Goal: Register for event/course

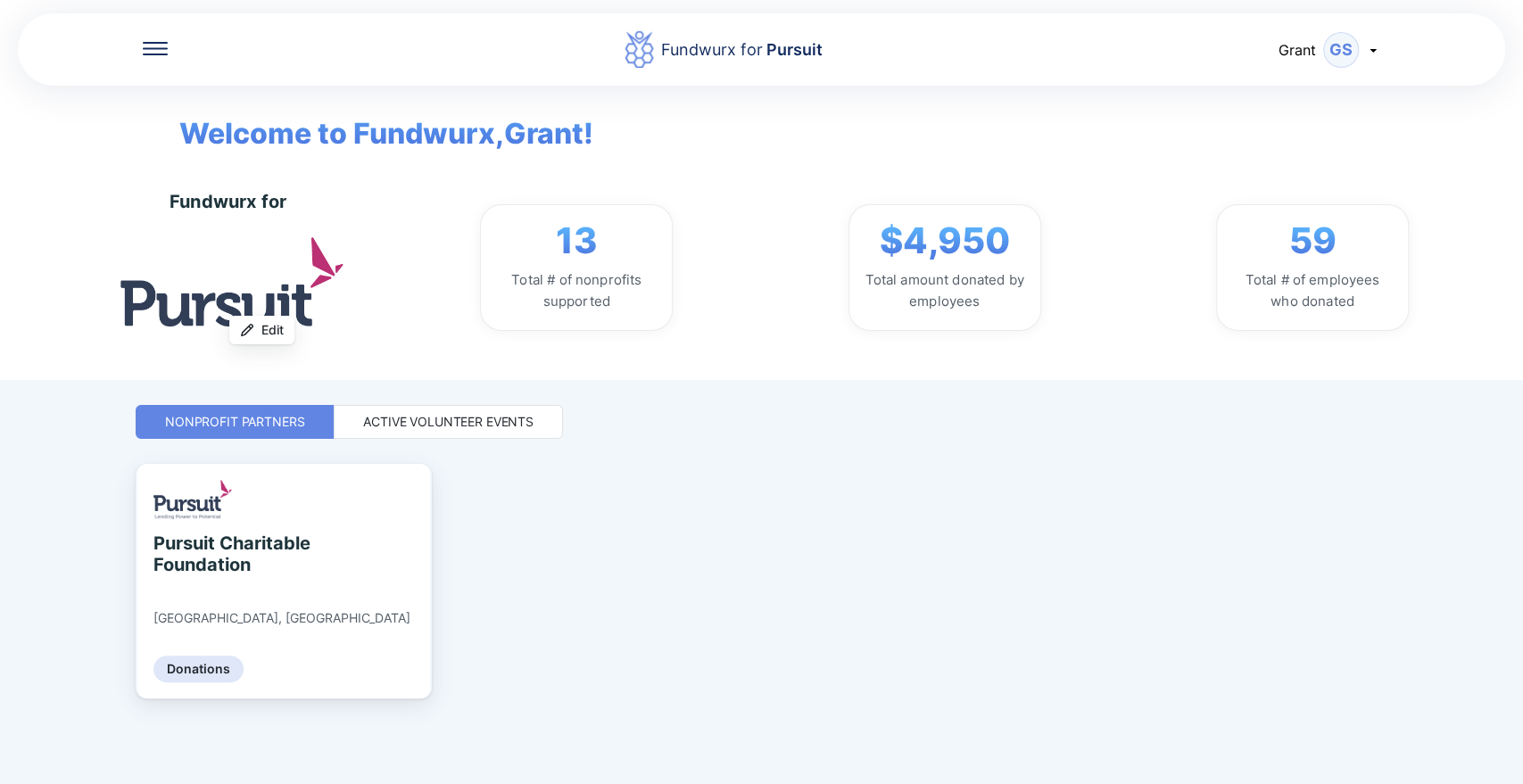
click at [453, 420] on div "Active Volunteer Events" at bounding box center [449, 422] width 170 height 18
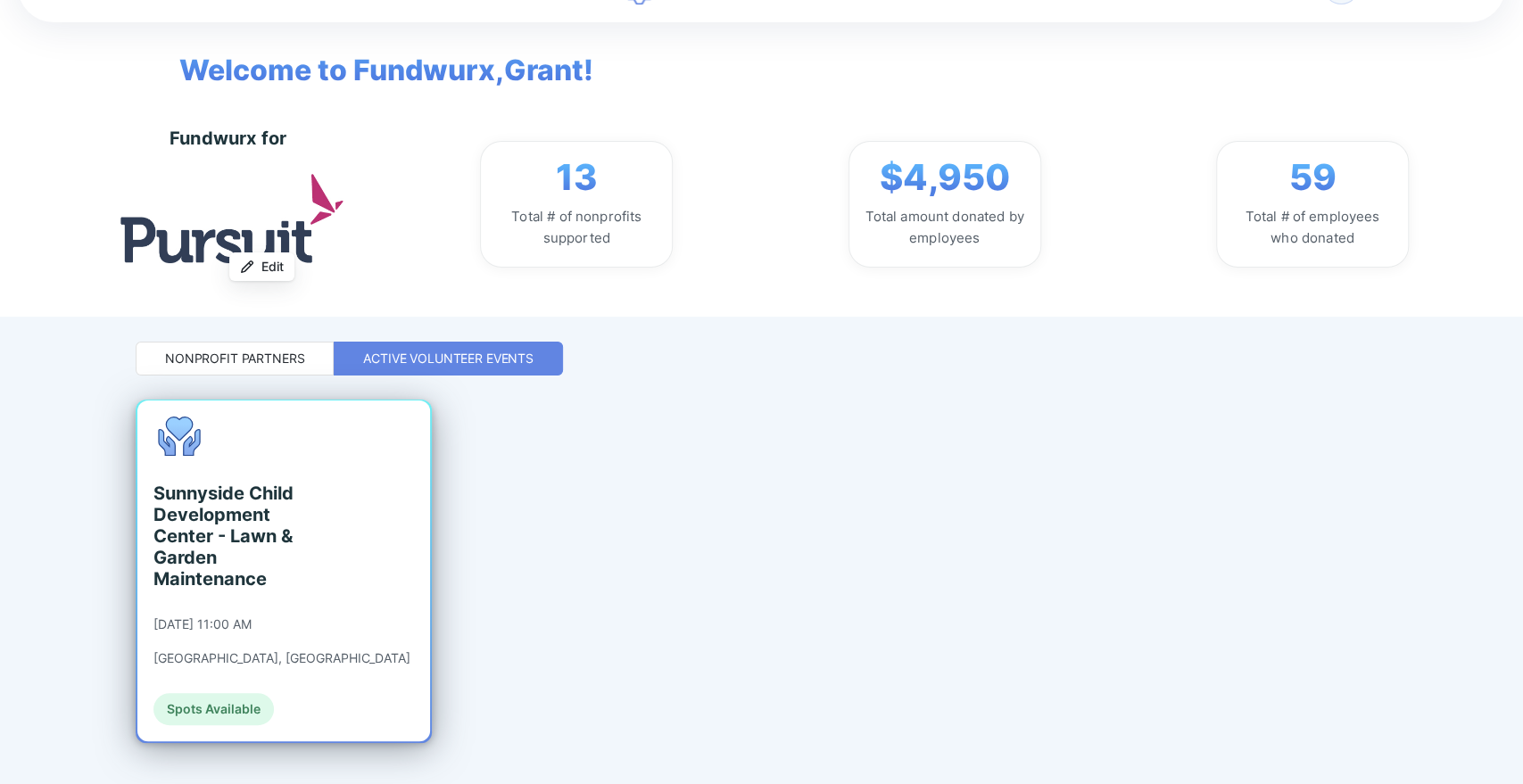
scroll to position [96, 0]
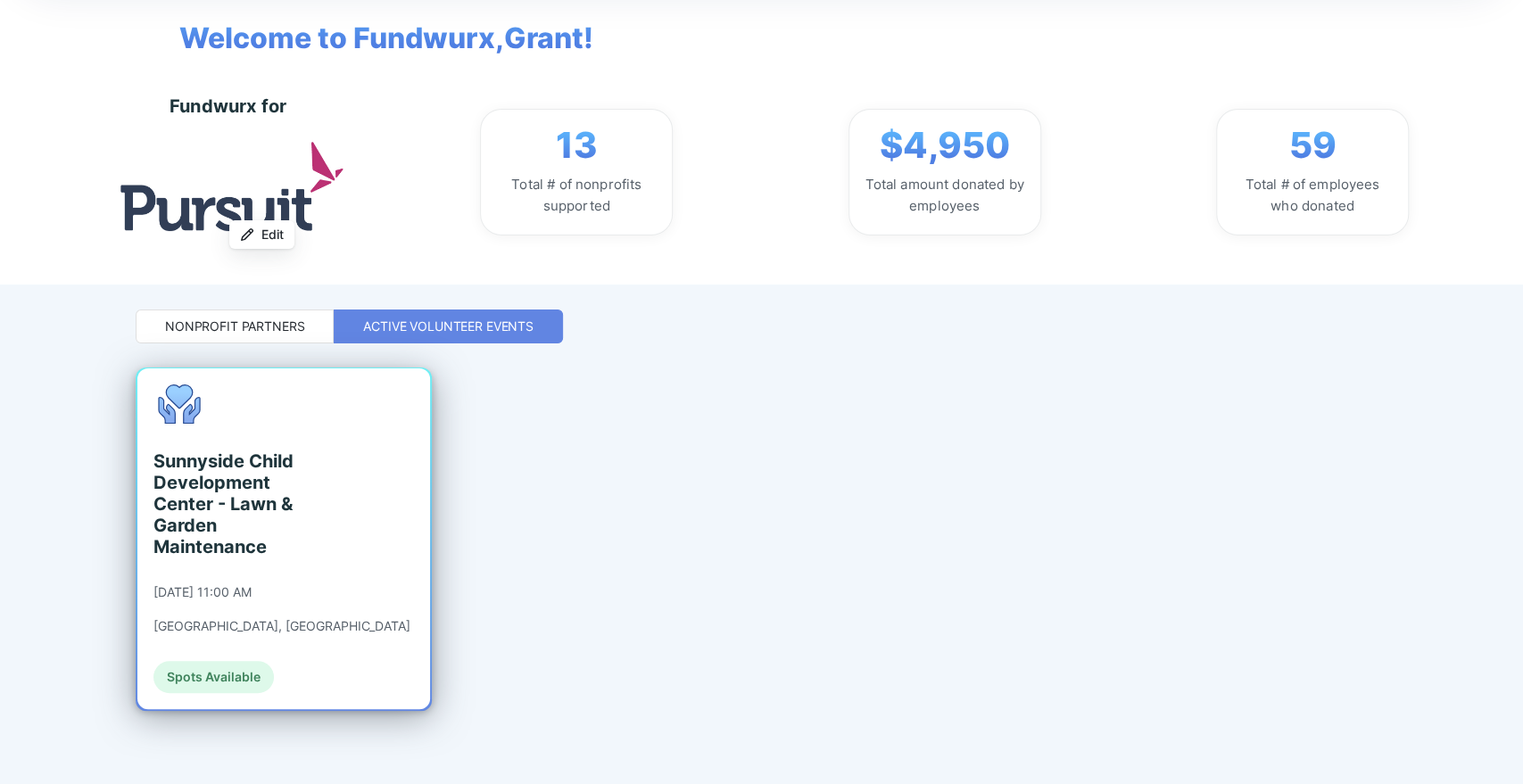
click at [253, 467] on div "Sunnyside Child Development Center - Lawn & Garden Maintenance" at bounding box center [235, 504] width 163 height 107
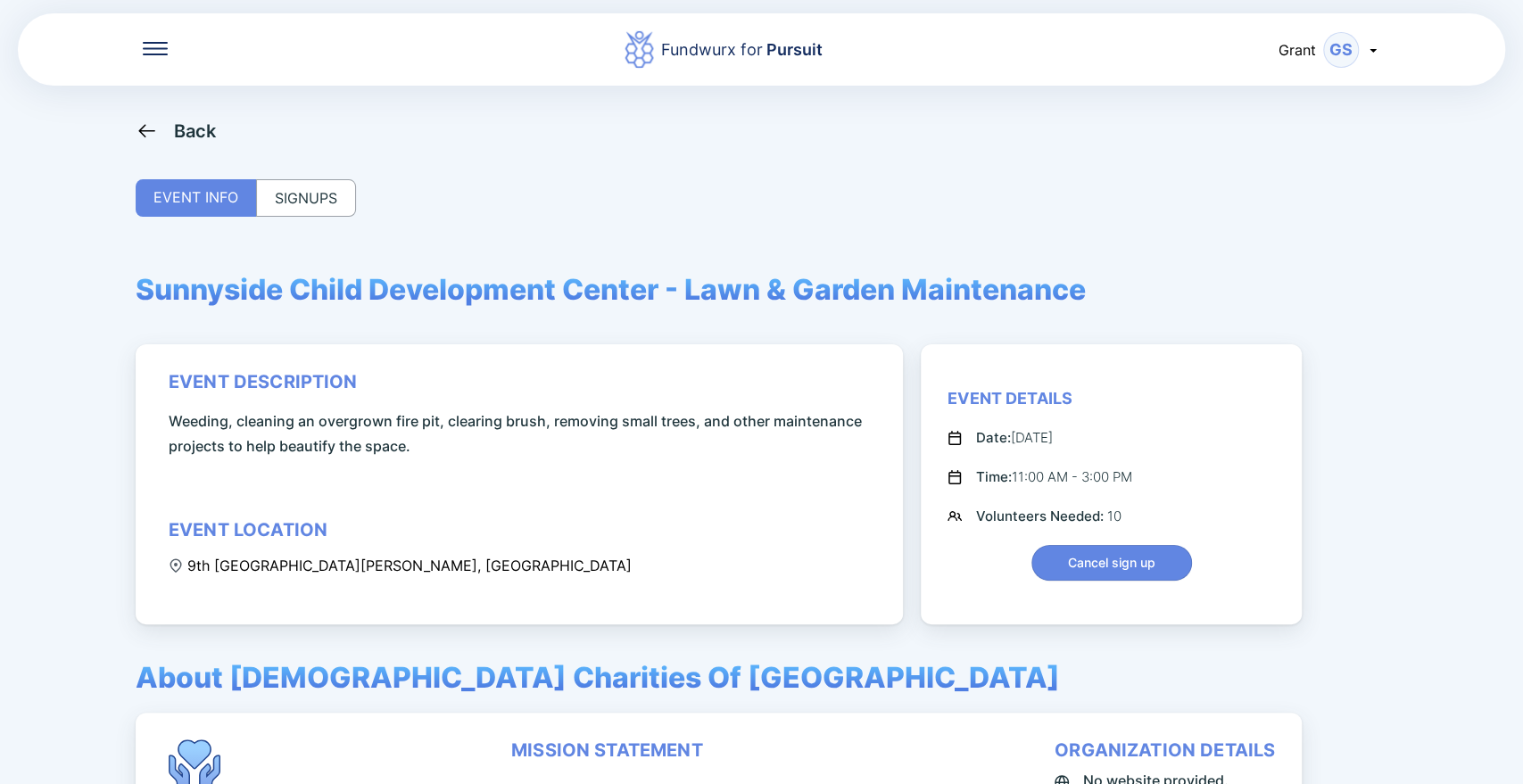
click at [200, 171] on div "Back EVENT INFO SIGNUPS Sunnyside Child Development Center - Lawn & Garden Main…" at bounding box center [761, 512] width 1252 height 784
click at [278, 189] on div "SIGNUPS" at bounding box center [306, 198] width 100 height 38
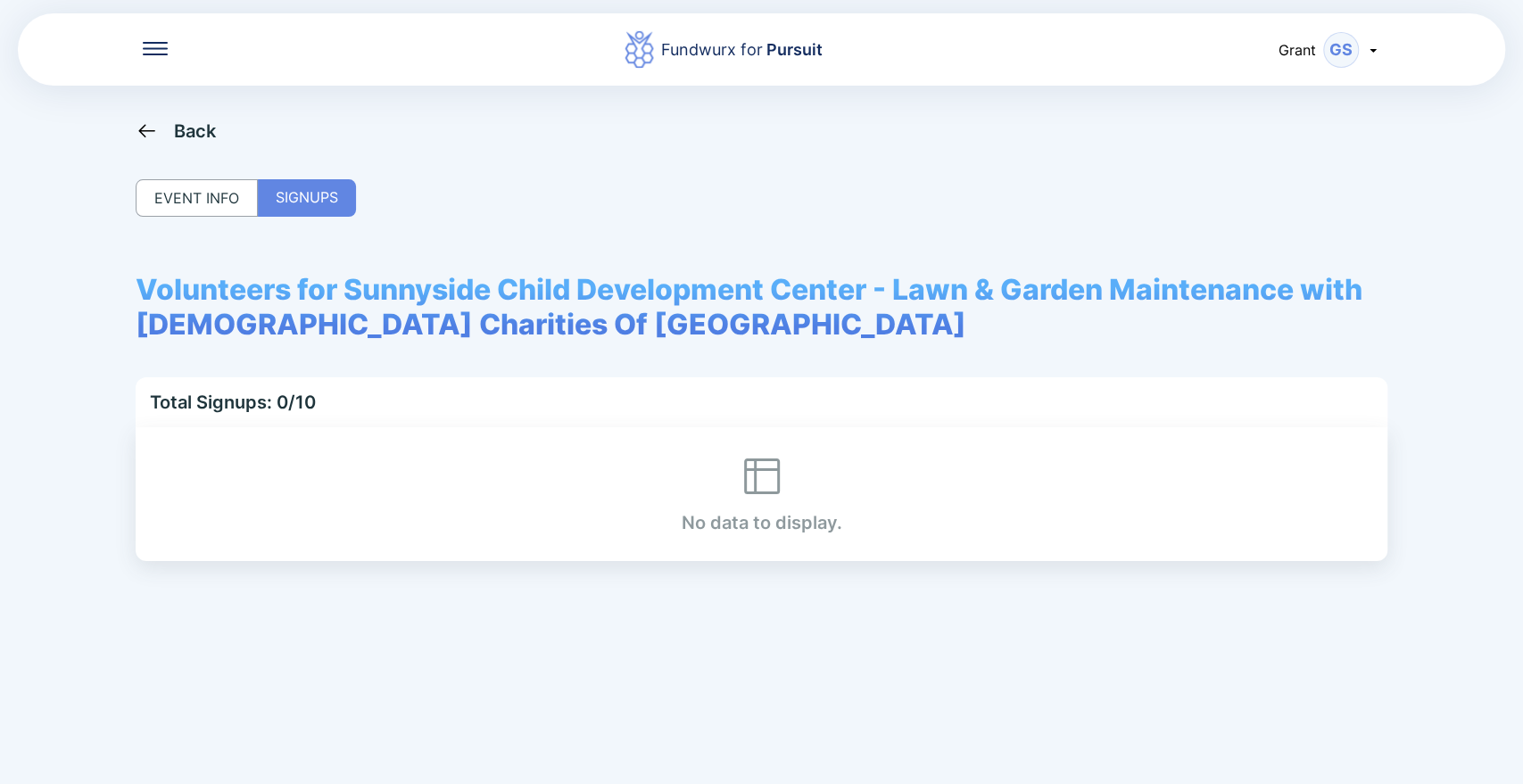
click at [161, 106] on div "Fundwurx for Pursuit [PERSON_NAME] Back EVENT INFO SIGNUPS Volunteers for Sunny…" at bounding box center [761, 392] width 1523 height 784
click at [161, 147] on div "Back EVENT INFO SIGNUPS Volunteers for Sunnyside Child Development Center - Law…" at bounding box center [761, 512] width 1252 height 784
click at [178, 122] on div "Back" at bounding box center [195, 132] width 43 height 21
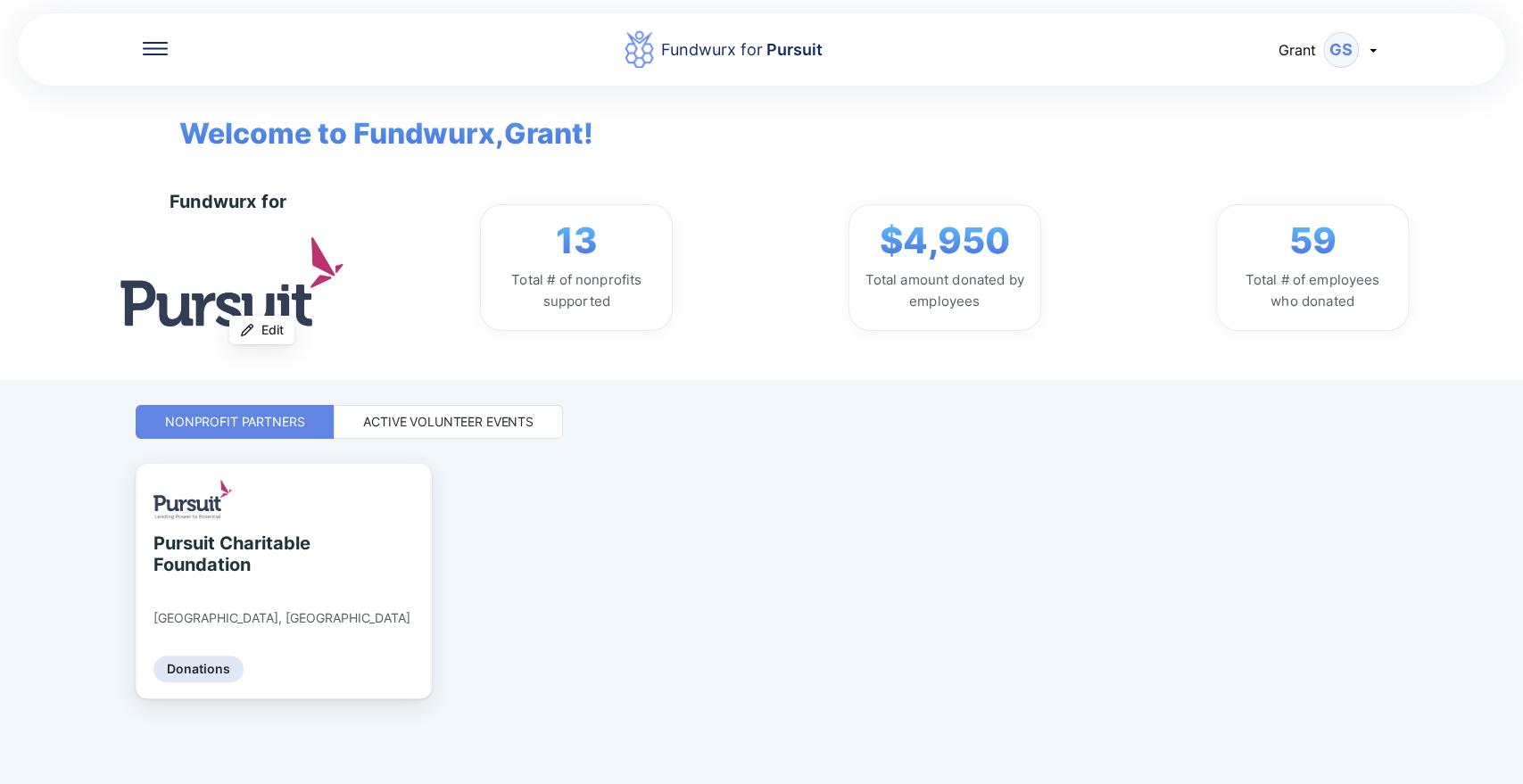
drag, startPoint x: 436, startPoint y: 436, endPoint x: 429, endPoint y: 418, distance: 19.3
click at [429, 418] on div "Active Volunteer Events" at bounding box center [449, 422] width 229 height 34
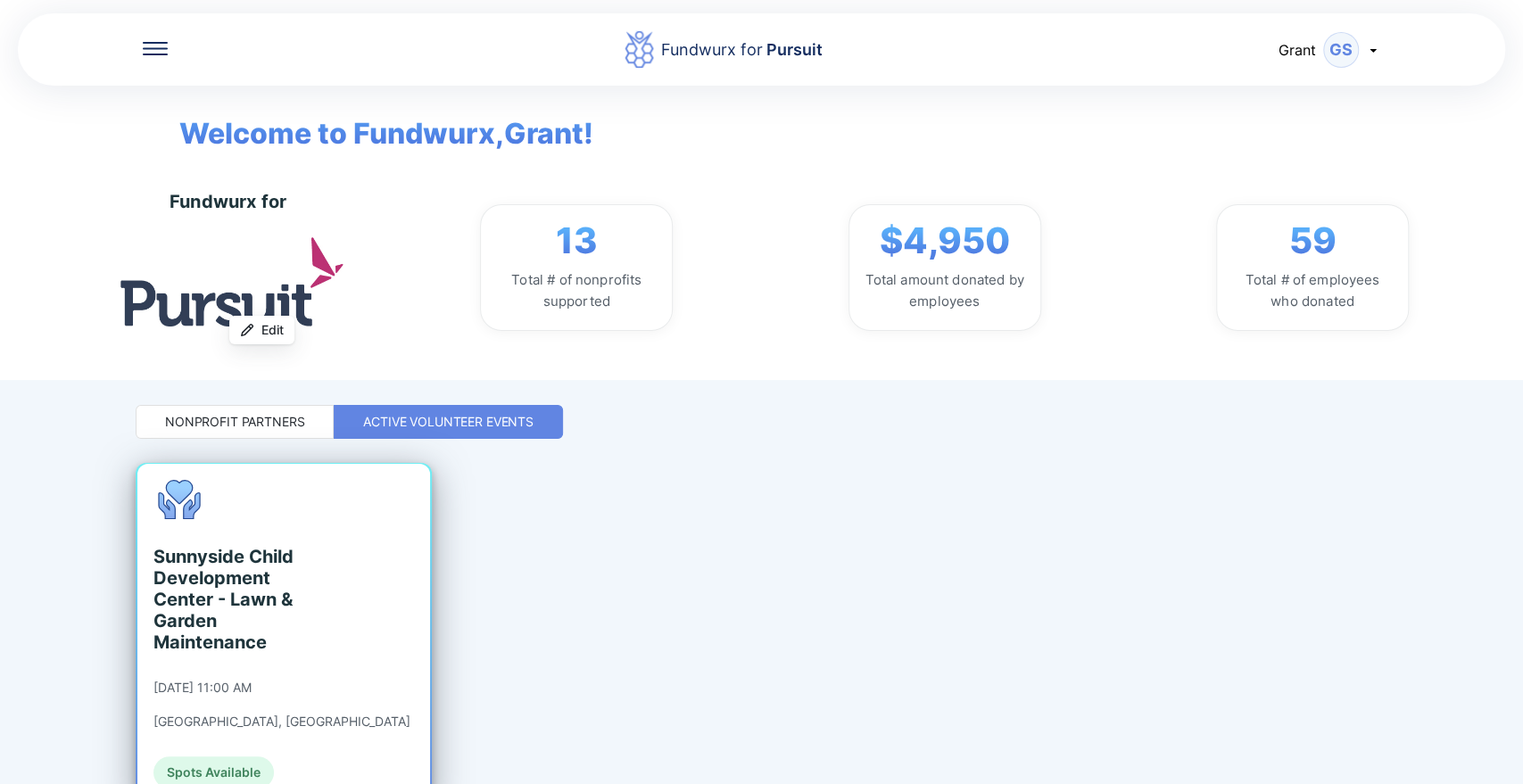
click at [410, 592] on div "Sunnyside Child Development Center - Lawn & Garden Maintenance [DATE] 11:00 AM …" at bounding box center [283, 634] width 293 height 341
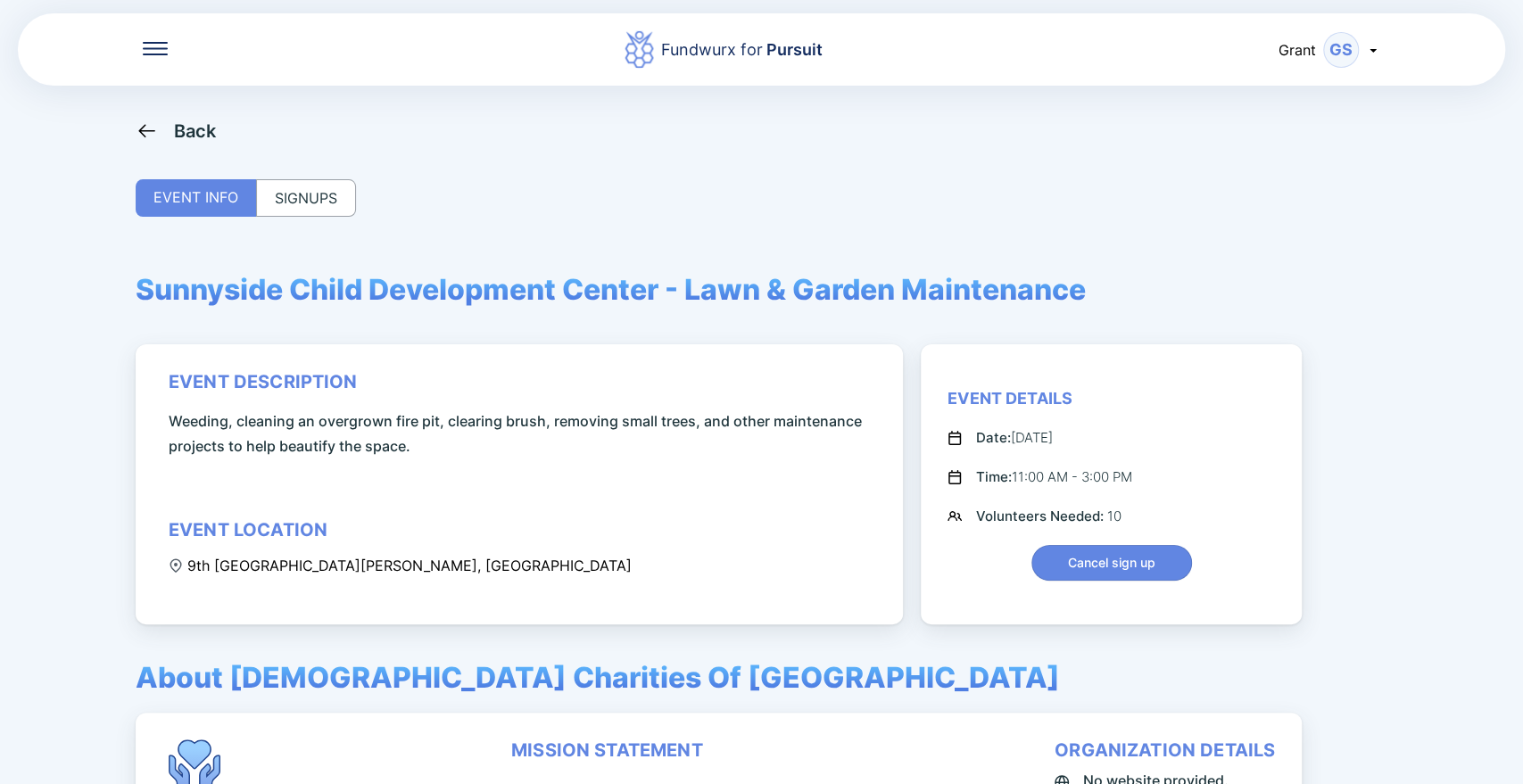
click at [307, 212] on div "SIGNUPS" at bounding box center [306, 198] width 100 height 38
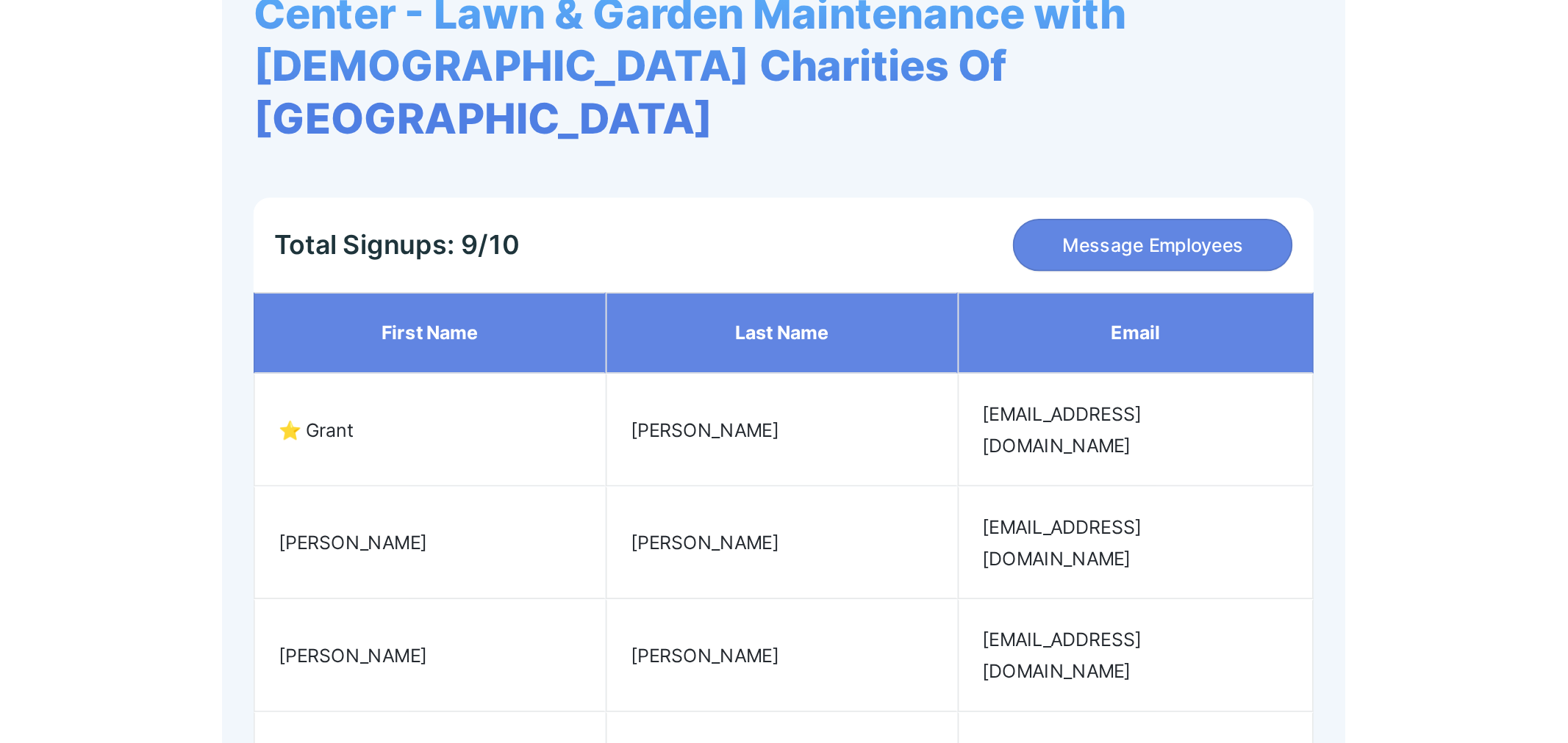
scroll to position [165, 0]
